Goal: Task Accomplishment & Management: Use online tool/utility

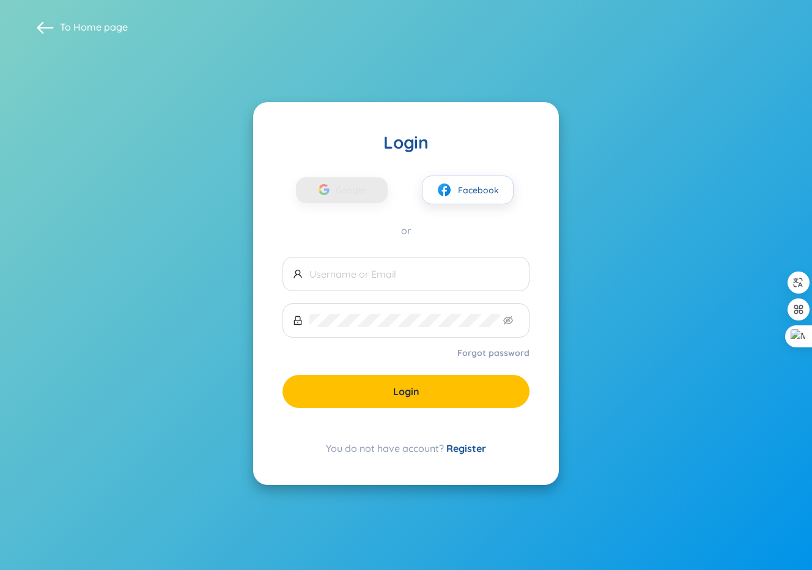
drag, startPoint x: 0, startPoint y: 0, endPoint x: 455, endPoint y: 449, distance: 639.4
click at [455, 449] on link "Register" at bounding box center [467, 448] width 40 height 12
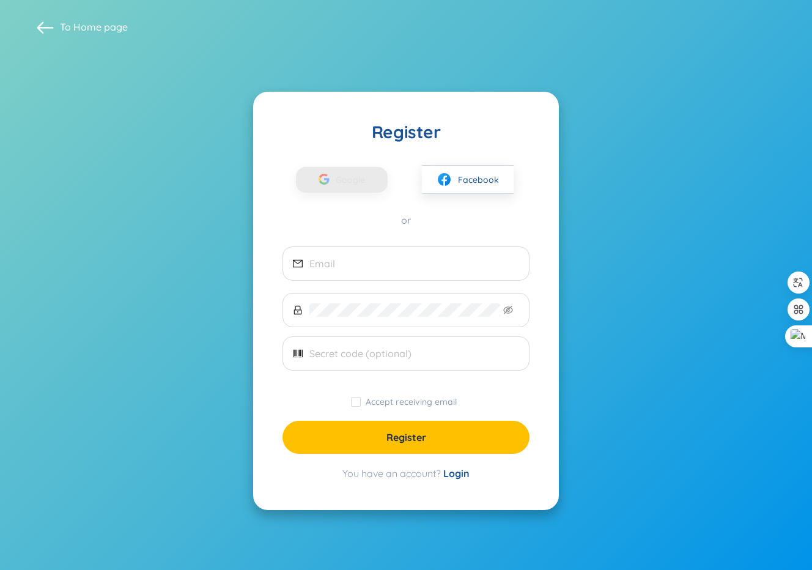
click at [450, 483] on div "Register Google Facebook or Accept receiving email Register You have an account…" at bounding box center [406, 301] width 306 height 418
click at [454, 472] on link "Login" at bounding box center [457, 473] width 26 height 12
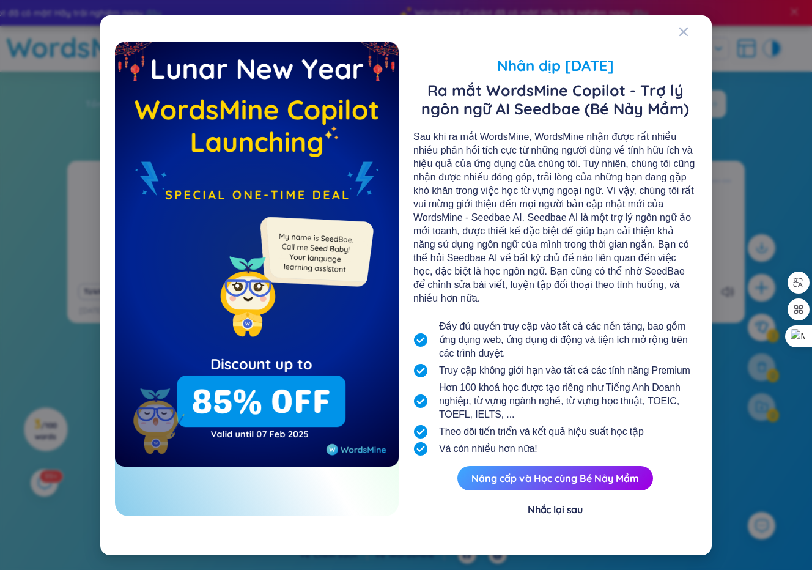
click at [556, 503] on div "Nhắc lại sau" at bounding box center [555, 509] width 55 height 13
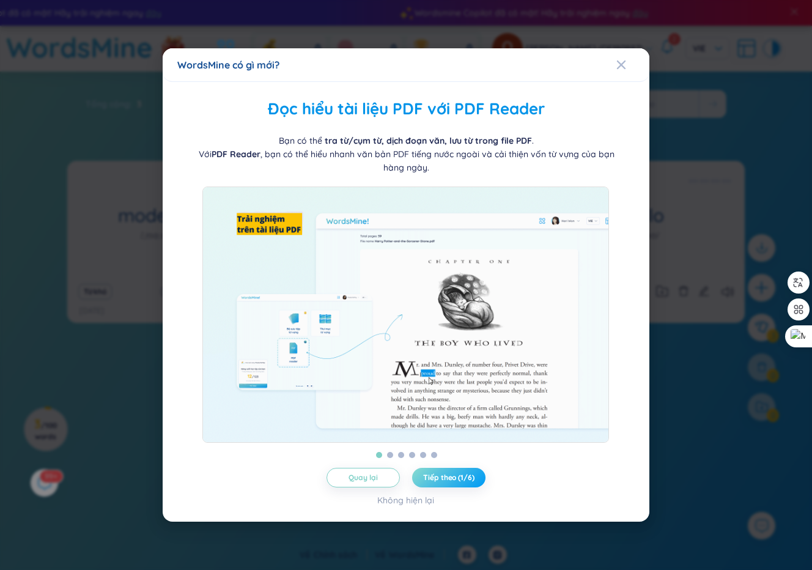
click at [439, 474] on span "Tiếp theo (1/6)" at bounding box center [448, 478] width 51 height 10
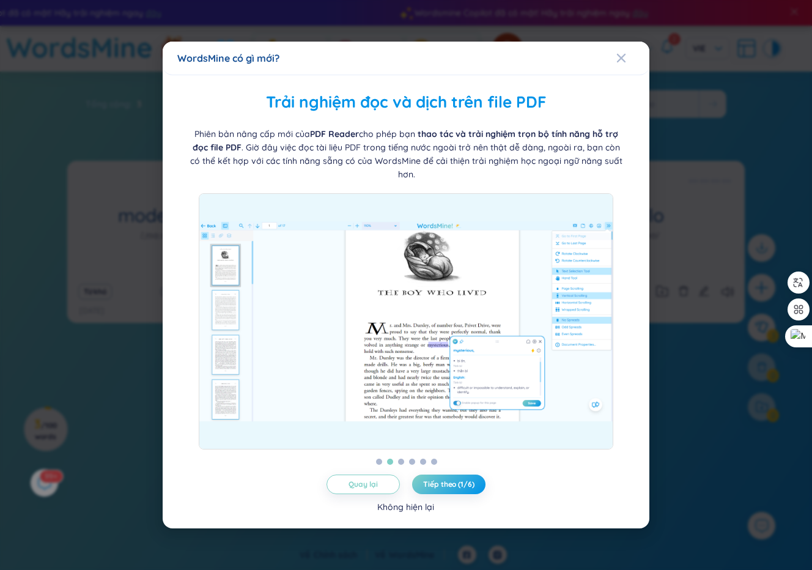
click at [429, 501] on div "Không hiện lại" at bounding box center [405, 506] width 57 height 13
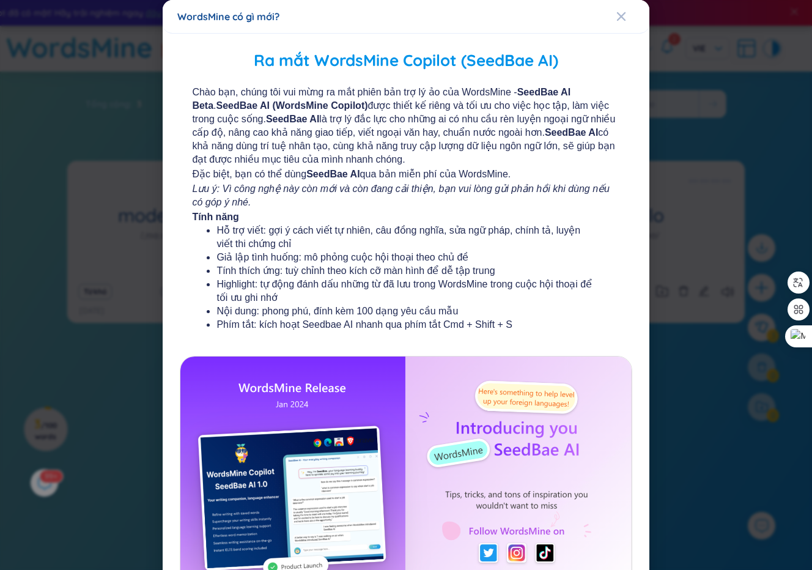
click at [687, 340] on div "WordsMine có gì mới? Ra mắt WordsMine Copilot (SeedBae AI) Chào bạn, chúng tôi …" at bounding box center [406, 285] width 812 height 570
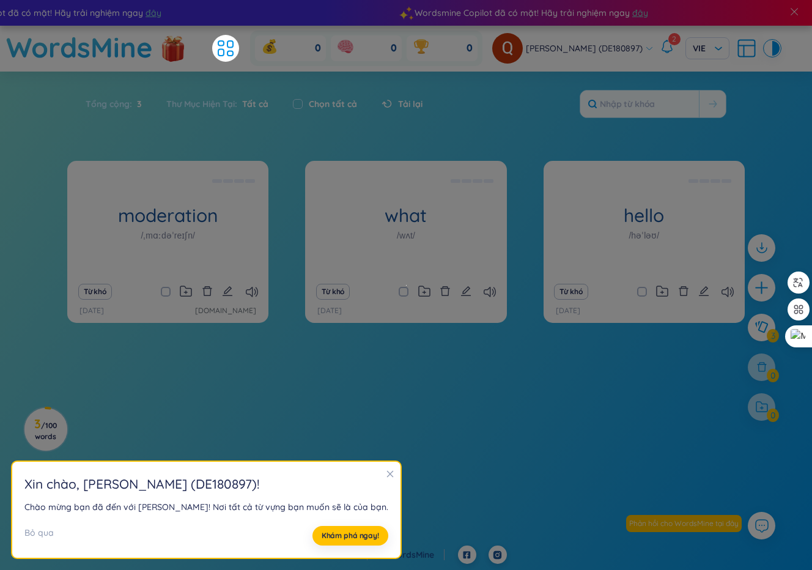
click at [571, 404] on section "moderation /ˌmɑːdəˈreɪʃn/ (Definition is empty) Từ khó 1/3/2023 app.wordsmine.c…" at bounding box center [406, 332] width 812 height 342
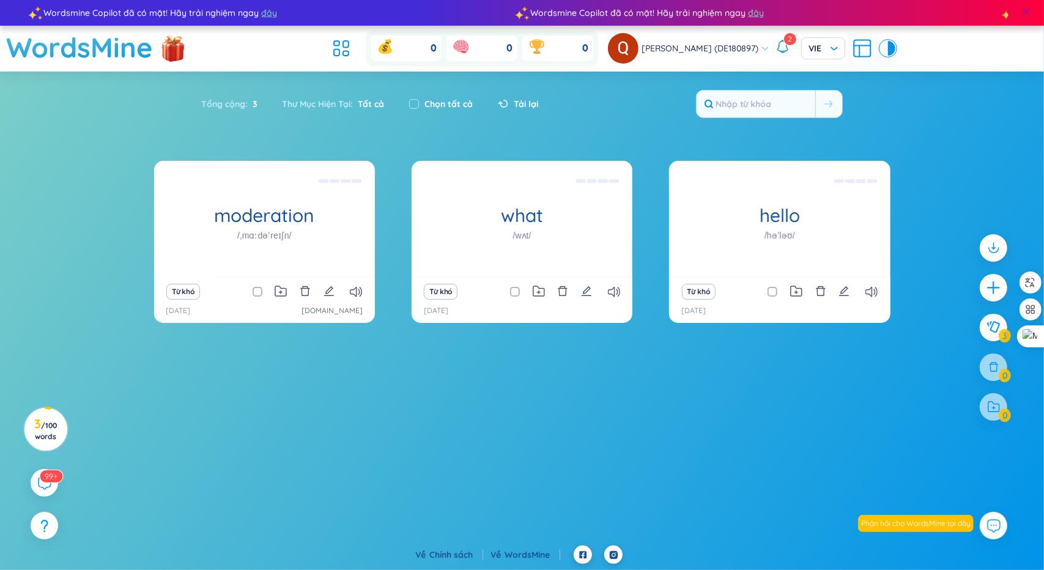
click at [812, 14] on span at bounding box center [1026, 11] width 11 height 11
